Goal: Answer question/provide support

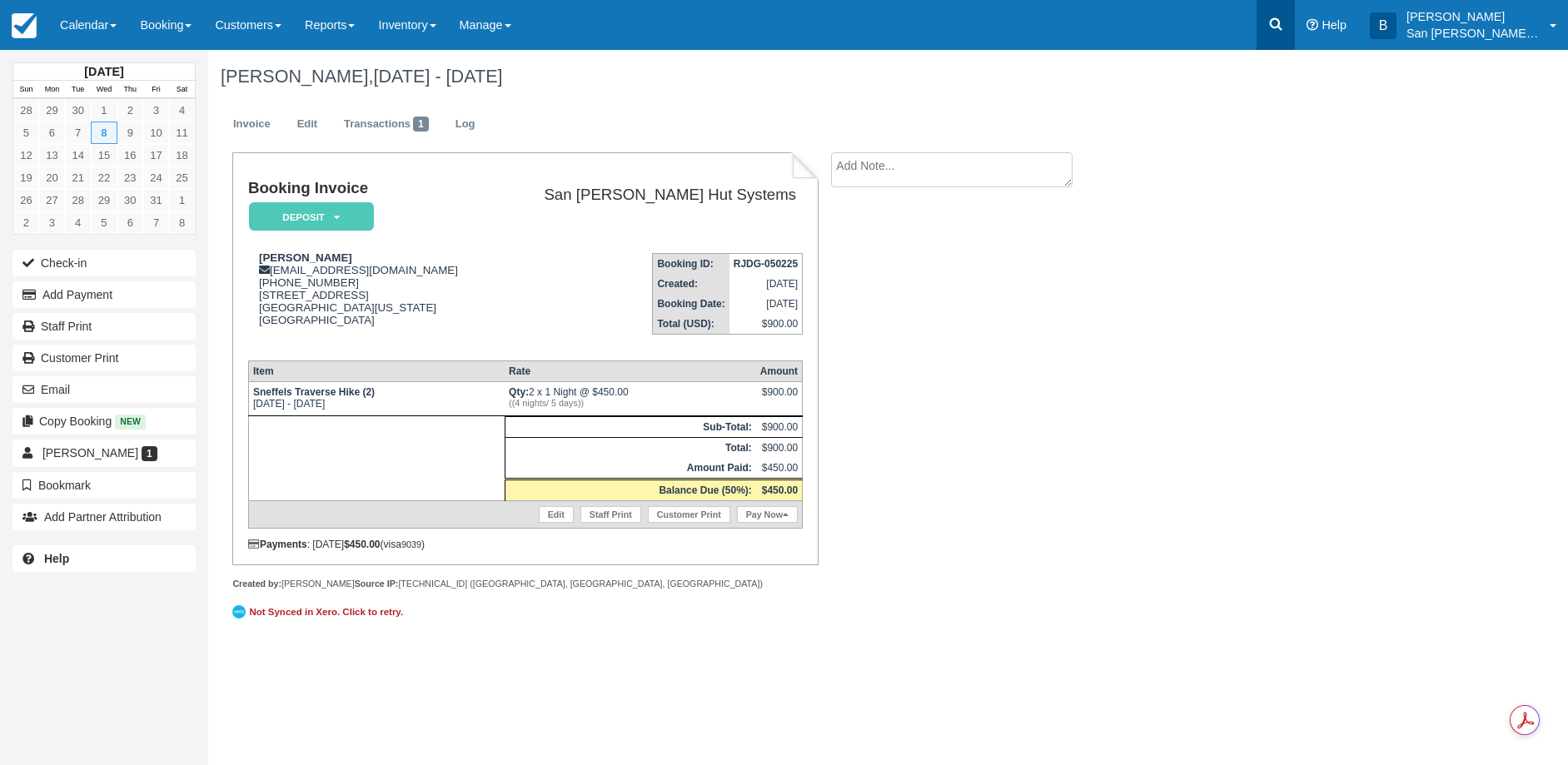
click at [1284, 27] on icon at bounding box center [1276, 25] width 17 height 17
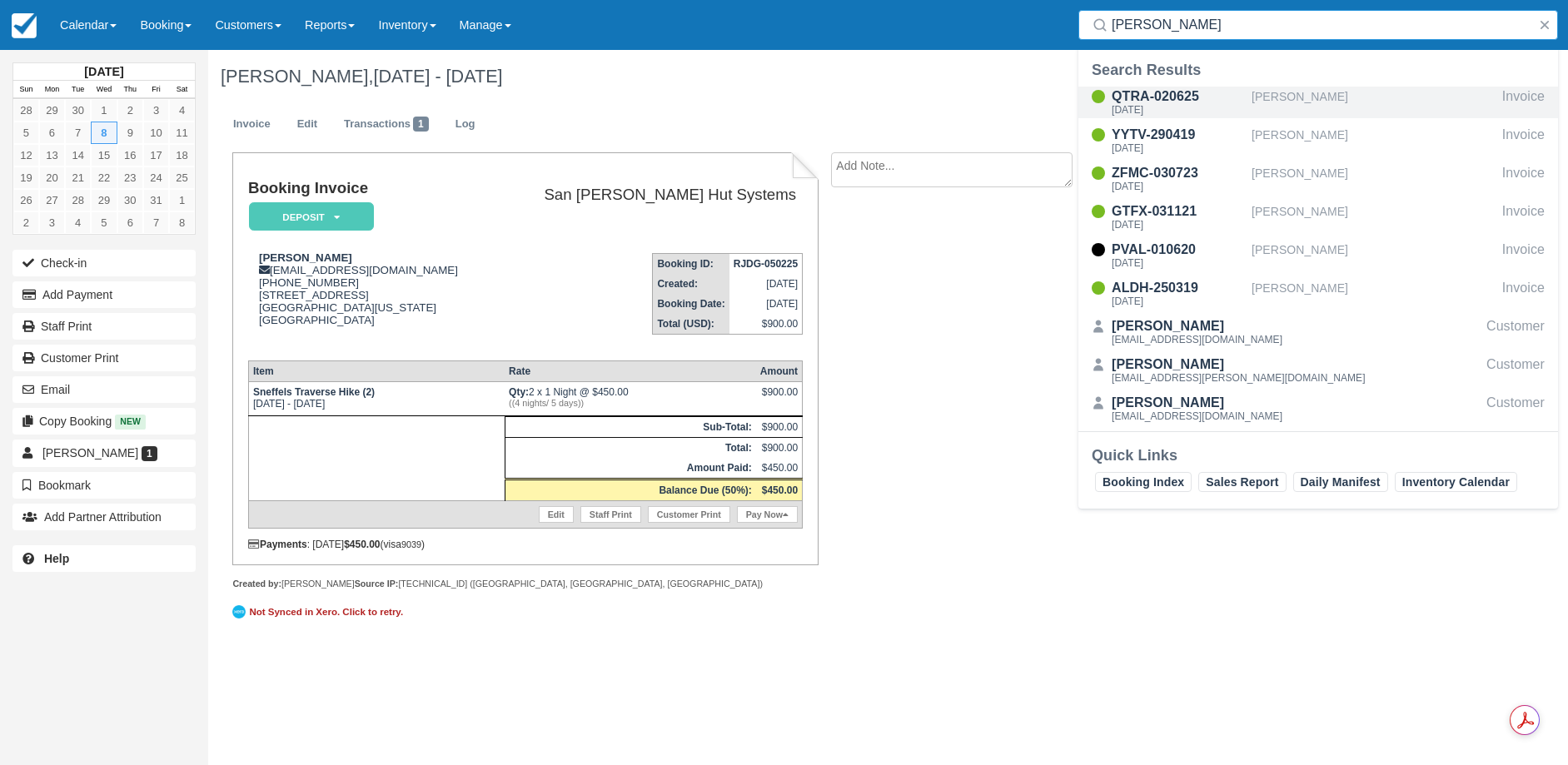
type input "Lasse"
click at [1154, 104] on div "QTRA-020625 Mon Aug 25 2025" at bounding box center [1178, 101] width 134 height 31
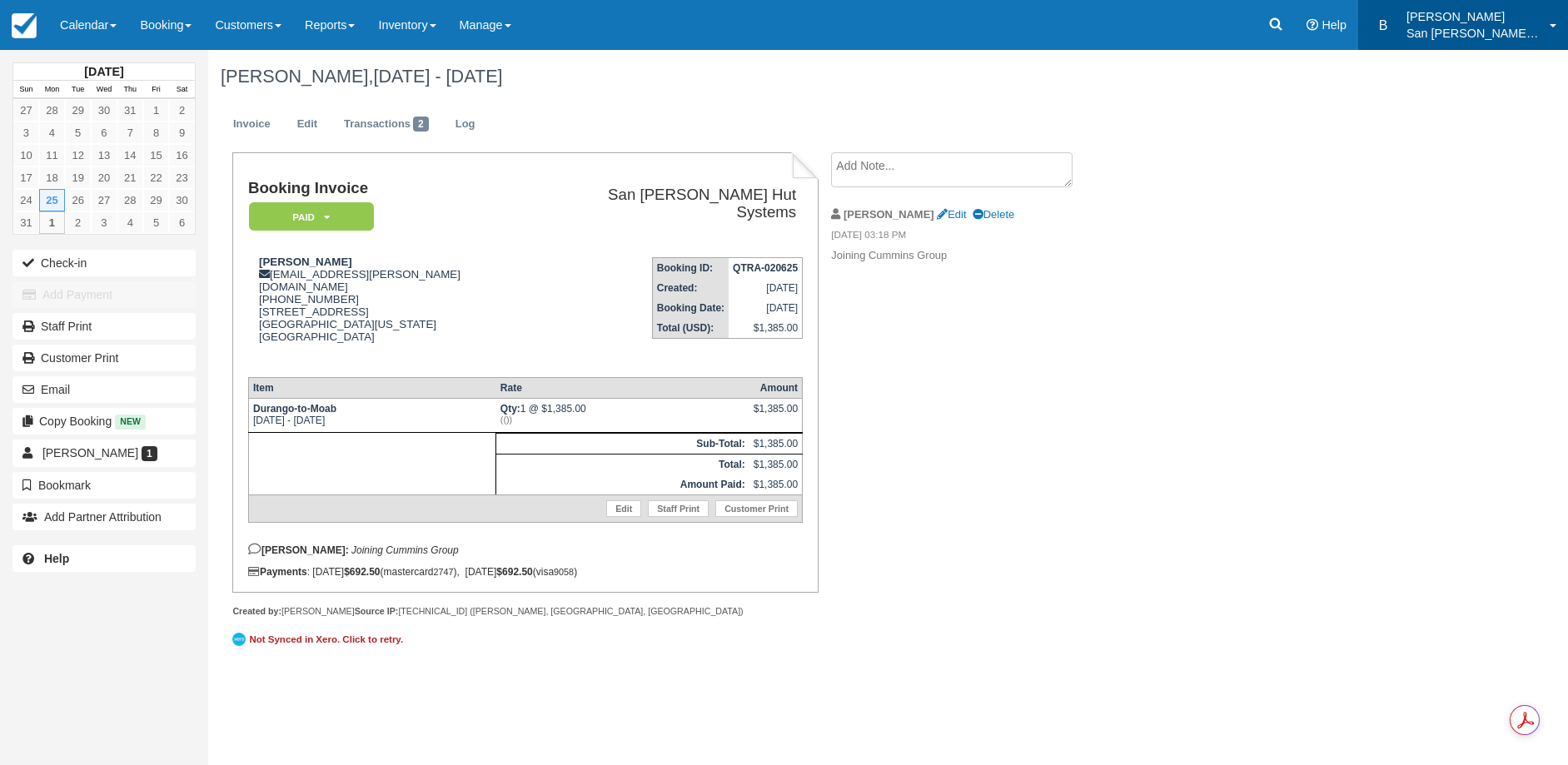
click at [1470, 24] on p "[PERSON_NAME]" at bounding box center [1473, 17] width 134 height 17
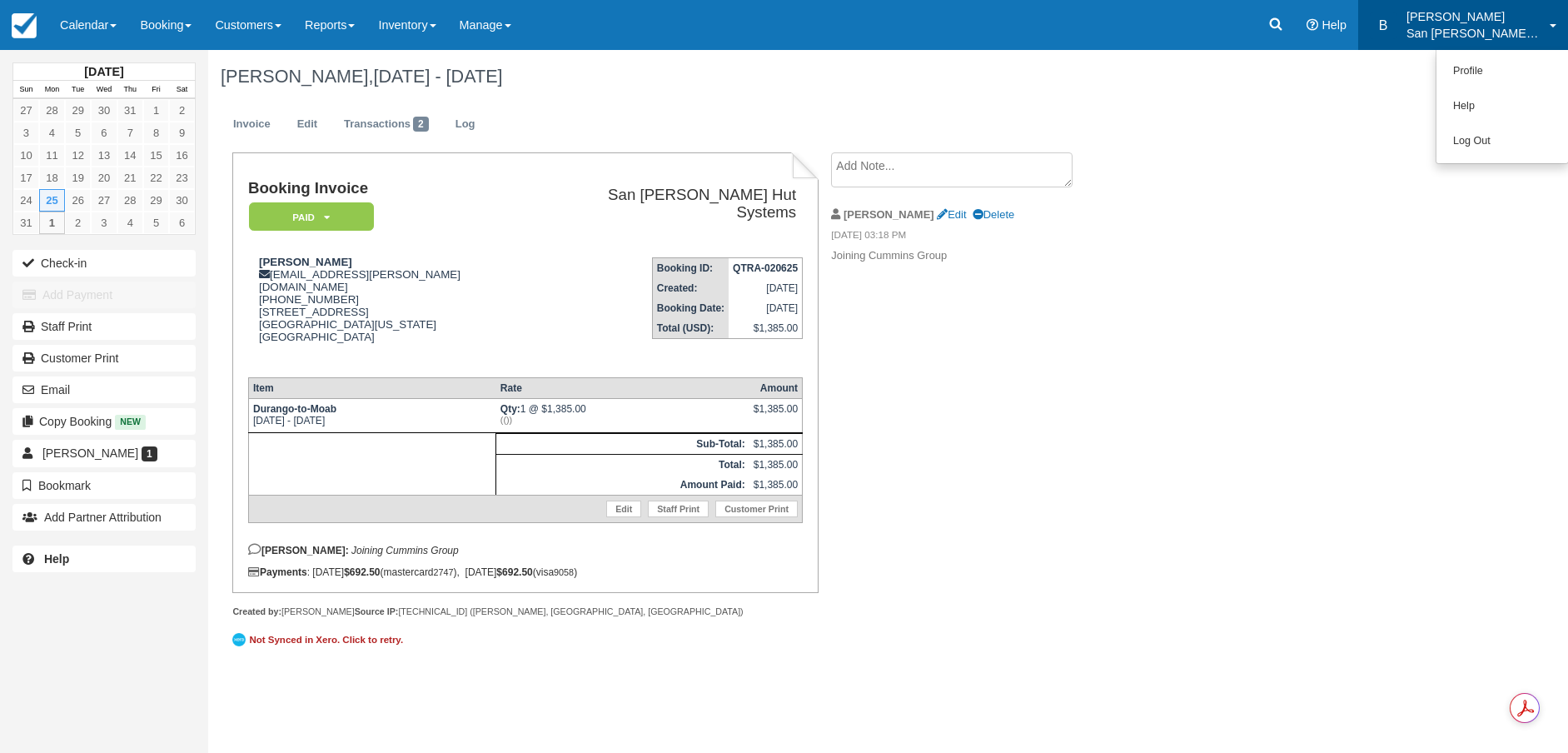
click at [912, 167] on textarea at bounding box center [952, 170] width 242 height 35
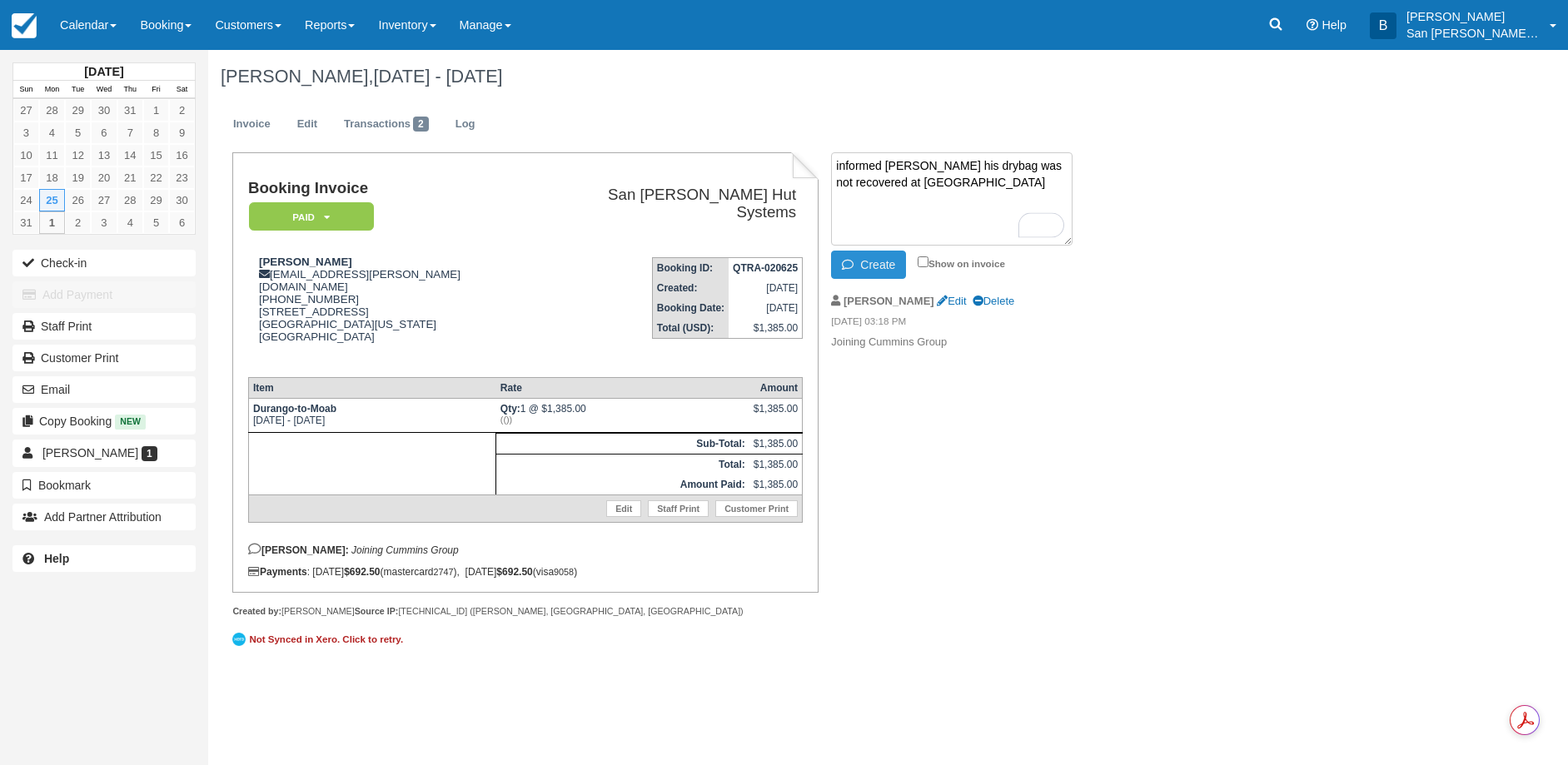
type textarea "informed [PERSON_NAME] his drybag was not recovered at [GEOGRAPHIC_DATA]"
click at [870, 264] on button "Create" at bounding box center [868, 264] width 75 height 28
